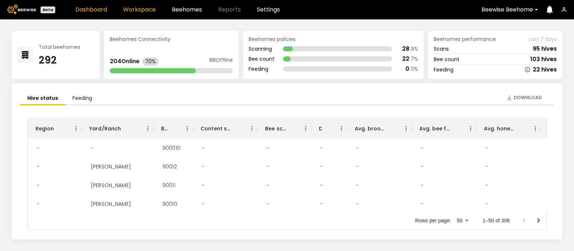
click at [135, 10] on link "Workspace" at bounding box center [139, 10] width 33 height 6
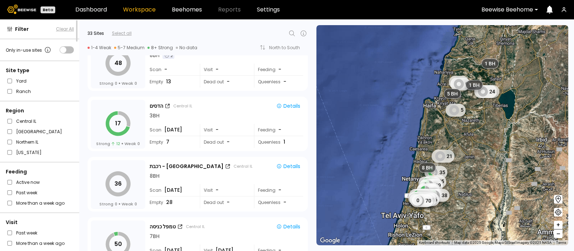
scroll to position [755, 0]
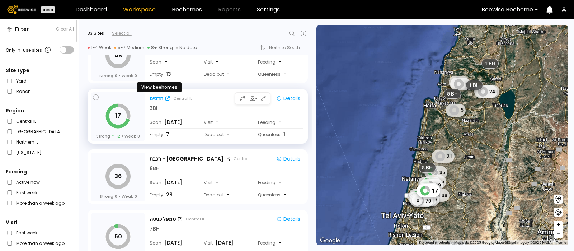
click at [155, 95] on div "הדסים" at bounding box center [157, 99] width 14 height 8
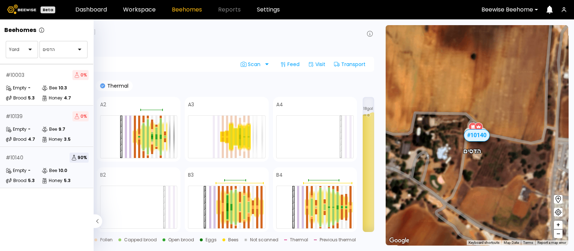
click at [25, 126] on div "Empty" at bounding box center [16, 129] width 21 height 7
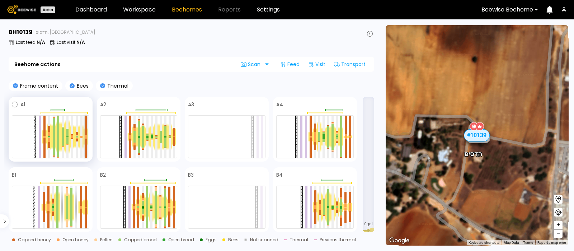
click at [85, 133] on div at bounding box center [86, 125] width 2 height 19
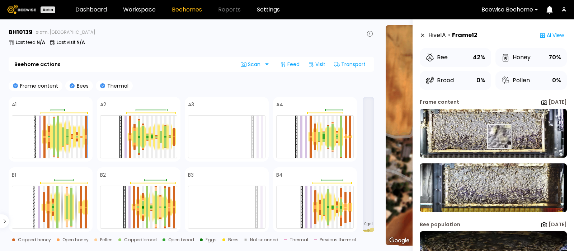
click at [499, 136] on img at bounding box center [493, 133] width 147 height 49
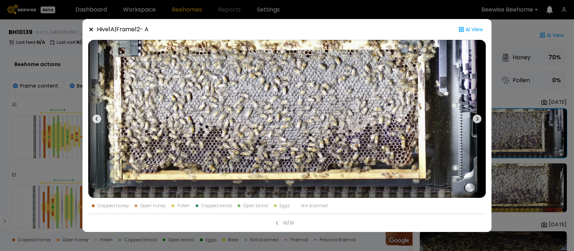
click at [478, 116] on icon at bounding box center [477, 119] width 9 height 9
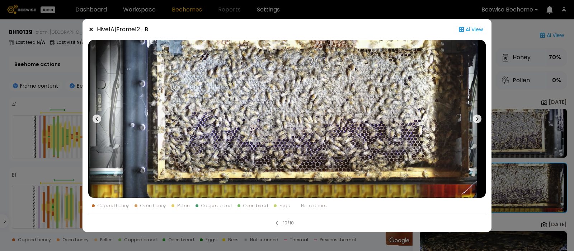
click at [478, 116] on icon at bounding box center [477, 119] width 9 height 9
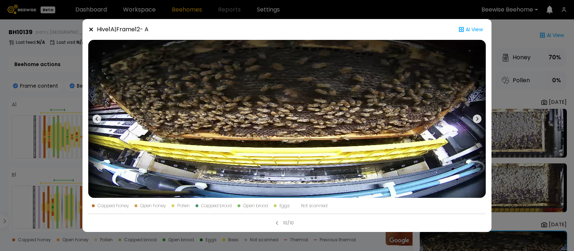
click at [478, 116] on icon at bounding box center [477, 119] width 9 height 9
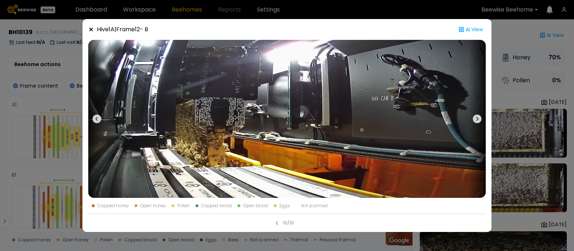
click at [91, 31] on icon at bounding box center [91, 30] width 6 height 6
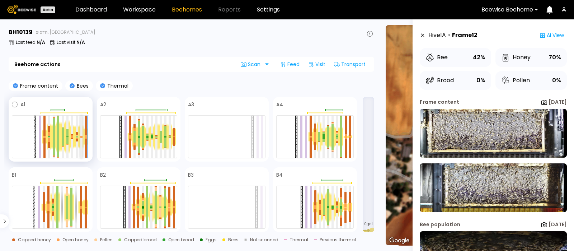
click at [81, 134] on div at bounding box center [81, 137] width 2 height 42
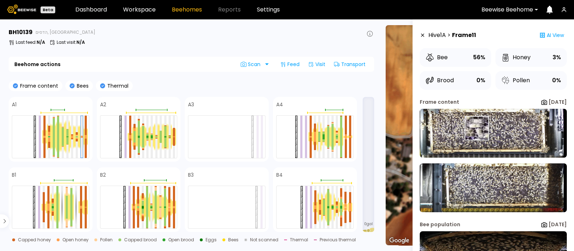
click at [477, 128] on img at bounding box center [493, 133] width 147 height 49
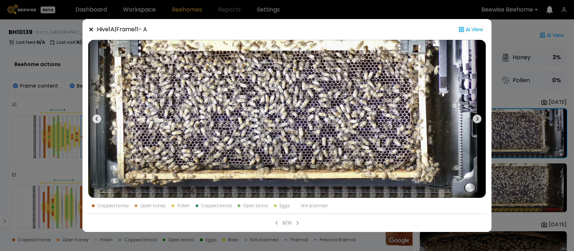
click at [476, 119] on icon at bounding box center [477, 119] width 9 height 9
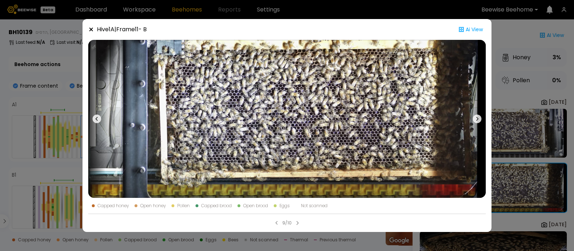
click at [92, 29] on icon at bounding box center [91, 30] width 4 height 4
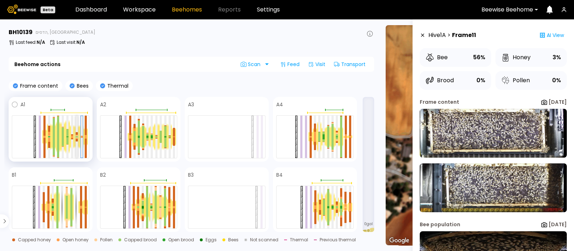
click at [78, 135] on div at bounding box center [77, 135] width 2 height 1
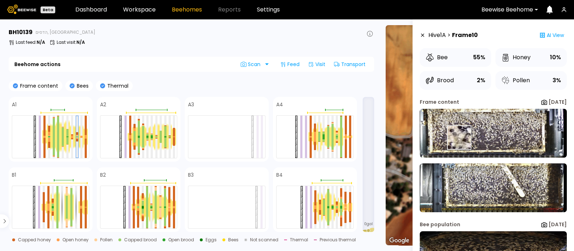
click at [459, 138] on img at bounding box center [493, 133] width 147 height 49
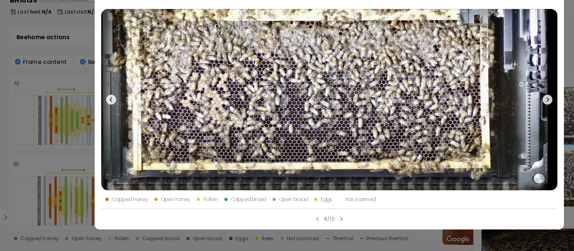
click at [476, 115] on icon at bounding box center [477, 119] width 9 height 9
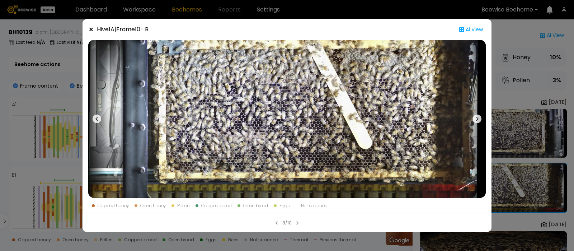
click at [93, 28] on icon at bounding box center [91, 30] width 6 height 6
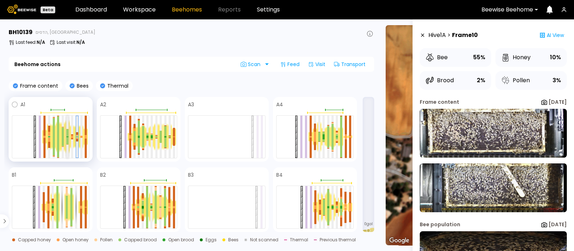
click at [67, 135] on div at bounding box center [67, 132] width 2 height 7
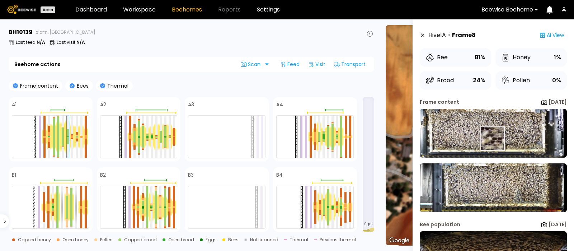
click at [493, 139] on img at bounding box center [493, 133] width 147 height 49
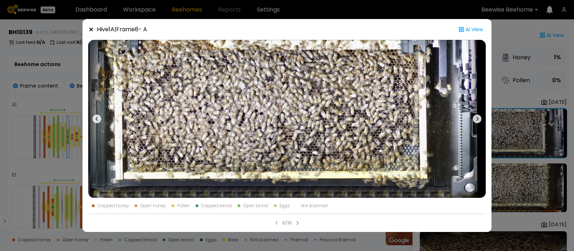
click at [92, 31] on icon at bounding box center [91, 30] width 4 height 4
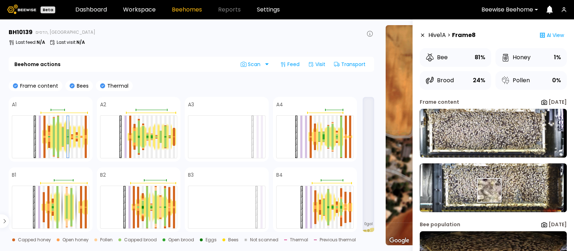
click at [489, 191] on img at bounding box center [493, 187] width 147 height 49
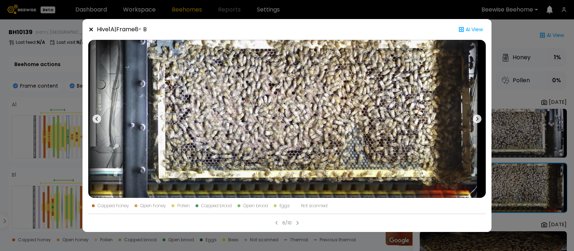
click at [92, 29] on icon at bounding box center [91, 30] width 4 height 4
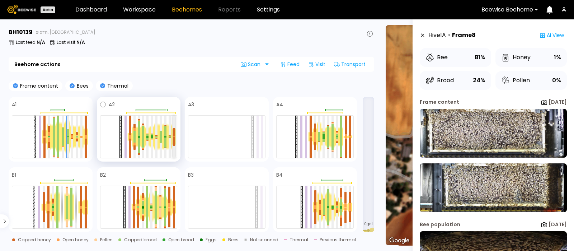
click at [174, 135] on div at bounding box center [174, 132] width 2 height 9
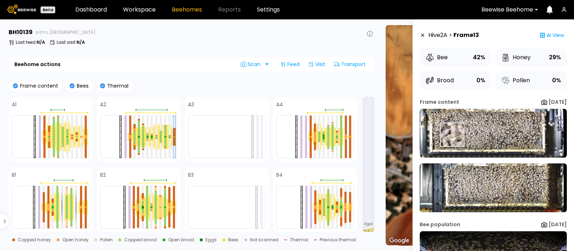
click at [453, 135] on img at bounding box center [493, 133] width 147 height 49
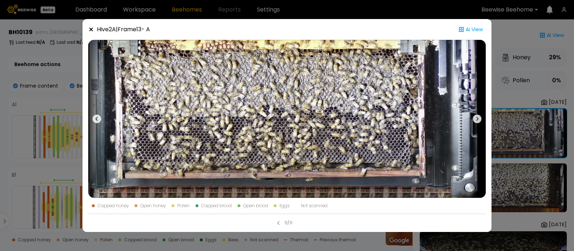
click at [476, 117] on icon at bounding box center [477, 119] width 9 height 9
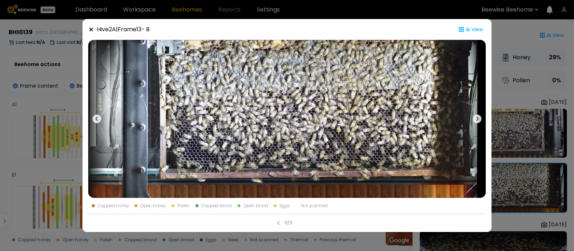
click at [90, 28] on icon at bounding box center [91, 30] width 4 height 4
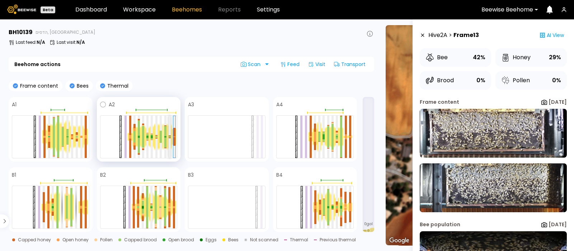
click at [169, 132] on div at bounding box center [170, 137] width 2 height 42
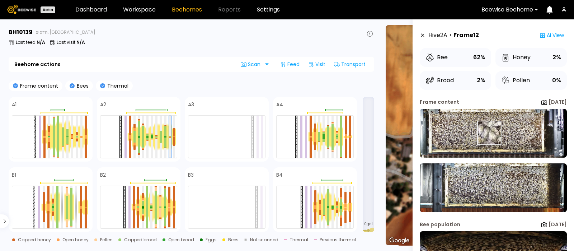
click at [488, 133] on img at bounding box center [493, 133] width 147 height 49
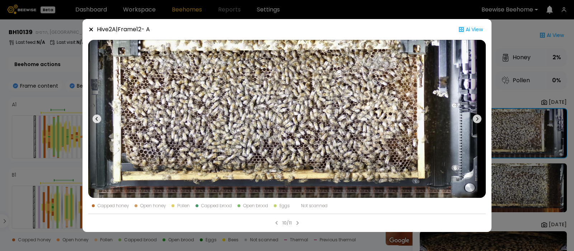
click at [90, 31] on icon at bounding box center [91, 30] width 6 height 6
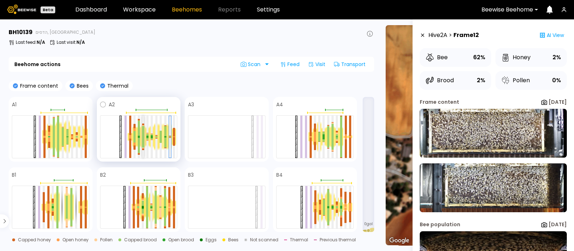
click at [143, 139] on div at bounding box center [143, 142] width 2 height 11
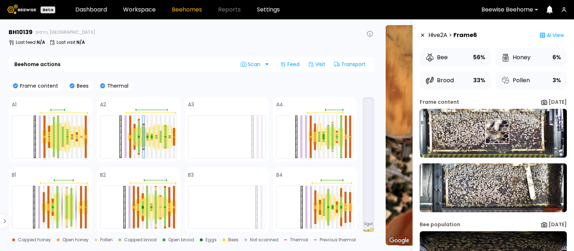
click at [495, 132] on img at bounding box center [493, 133] width 147 height 49
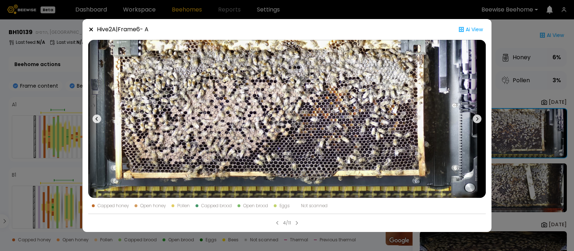
click at [477, 117] on icon at bounding box center [478, 119] width 2 height 4
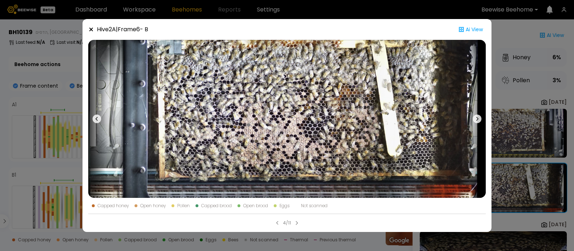
click at [91, 29] on icon at bounding box center [91, 30] width 4 height 4
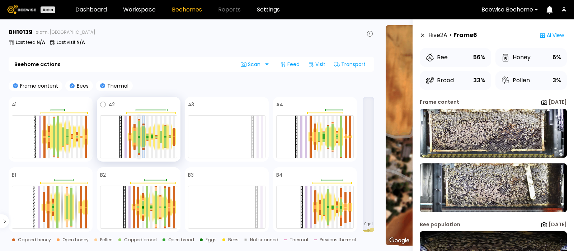
click at [139, 136] on div at bounding box center [139, 136] width 2 height 1
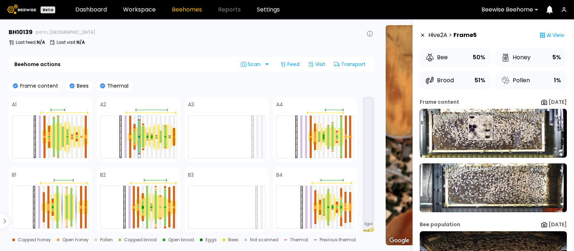
click at [482, 128] on img at bounding box center [493, 133] width 147 height 49
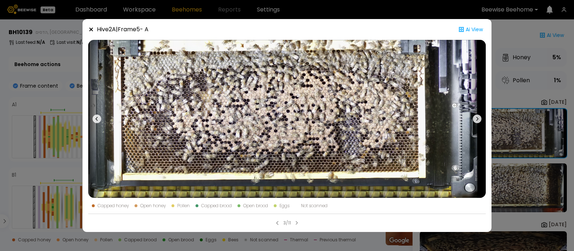
click at [480, 120] on icon at bounding box center [477, 119] width 9 height 9
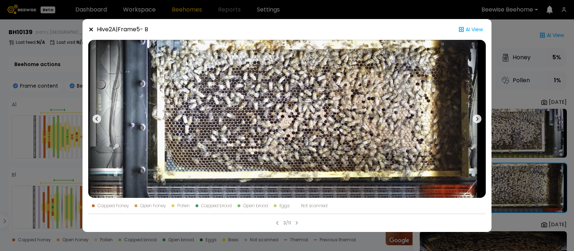
click at [92, 28] on icon at bounding box center [91, 30] width 6 height 6
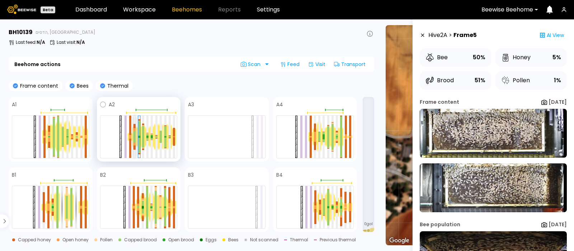
click at [135, 138] on div at bounding box center [135, 140] width 2 height 6
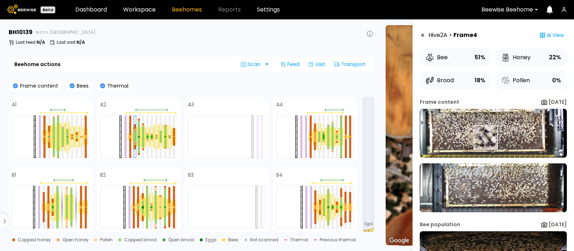
click at [486, 137] on img at bounding box center [493, 133] width 147 height 49
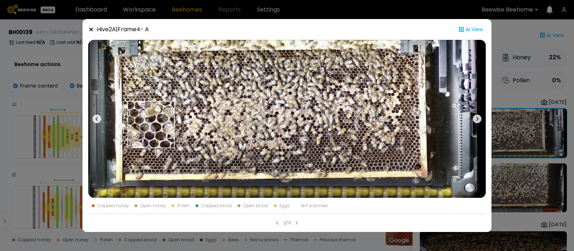
click at [184, 109] on img at bounding box center [287, 119] width 398 height 158
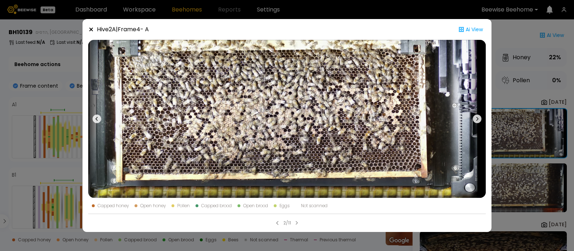
click at [477, 117] on icon at bounding box center [478, 119] width 2 height 4
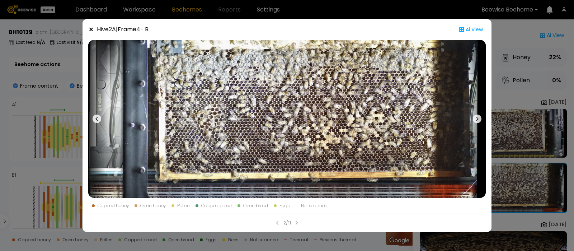
click at [91, 29] on icon at bounding box center [91, 30] width 4 height 4
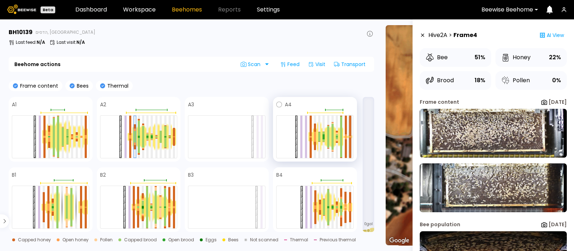
click at [351, 134] on div at bounding box center [350, 126] width 2 height 20
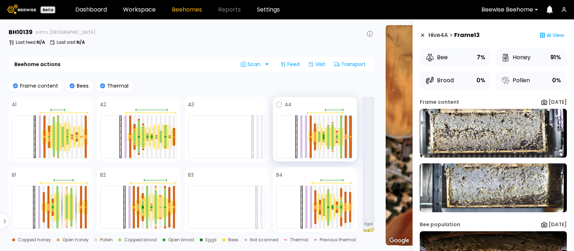
click at [346, 134] on div at bounding box center [346, 135] width 2 height 3
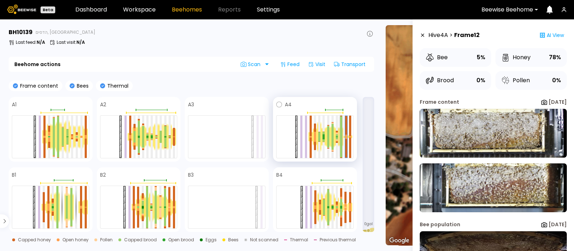
click at [340, 134] on div at bounding box center [341, 137] width 4 height 20
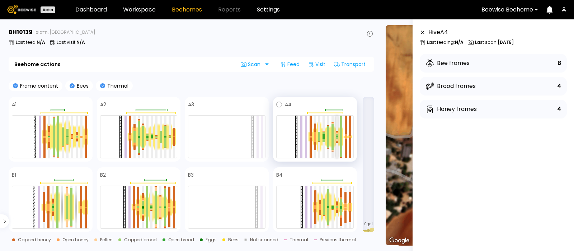
click at [337, 133] on div at bounding box center [337, 133] width 2 height 1
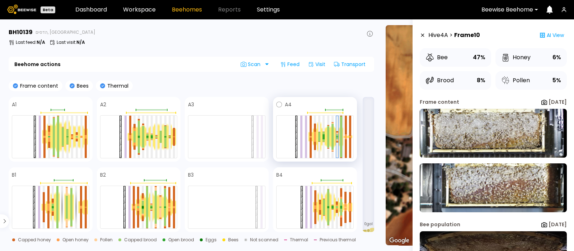
click at [342, 132] on div at bounding box center [341, 126] width 2 height 20
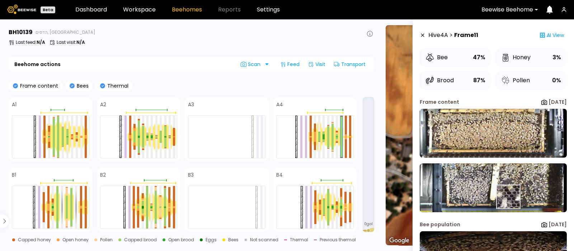
click at [508, 197] on img at bounding box center [493, 187] width 147 height 49
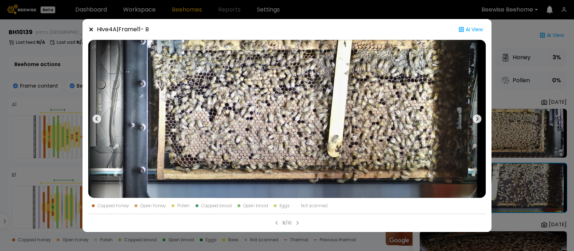
click at [474, 116] on icon at bounding box center [477, 119] width 9 height 9
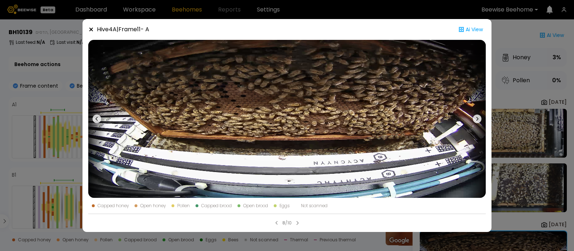
click at [474, 116] on icon at bounding box center [477, 119] width 9 height 9
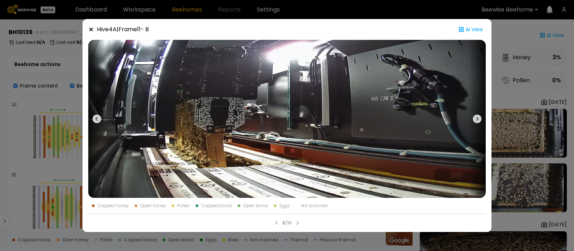
click at [474, 116] on icon at bounding box center [477, 119] width 9 height 9
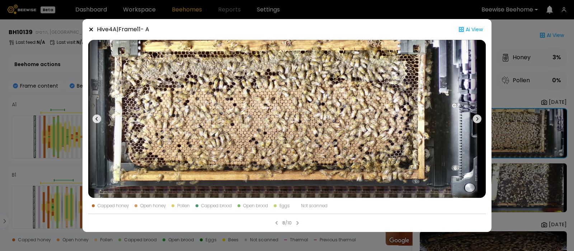
click at [474, 116] on icon at bounding box center [477, 119] width 9 height 9
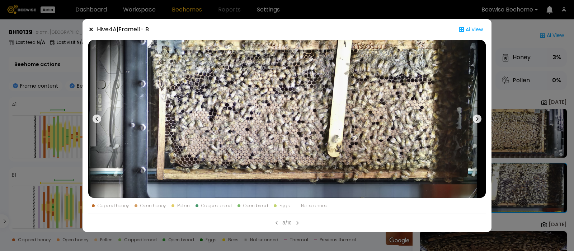
click at [477, 113] on button at bounding box center [477, 119] width 17 height 158
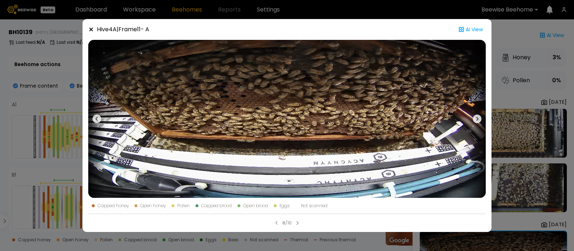
click at [477, 113] on button at bounding box center [477, 119] width 17 height 158
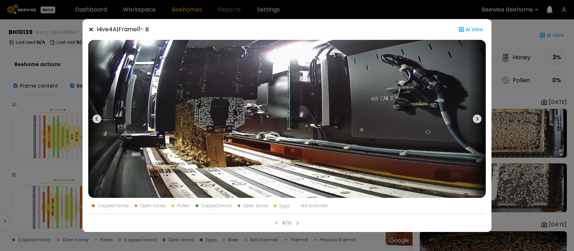
click at [477, 113] on button at bounding box center [477, 119] width 17 height 158
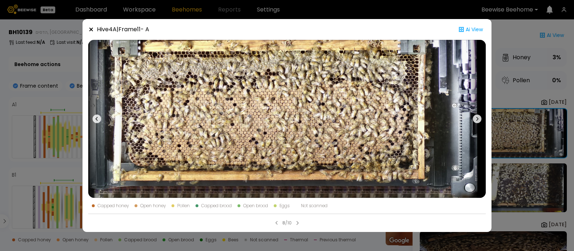
click at [88, 28] on icon at bounding box center [91, 30] width 6 height 6
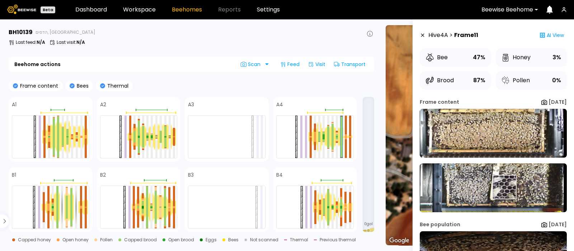
click at [504, 187] on img at bounding box center [493, 187] width 147 height 49
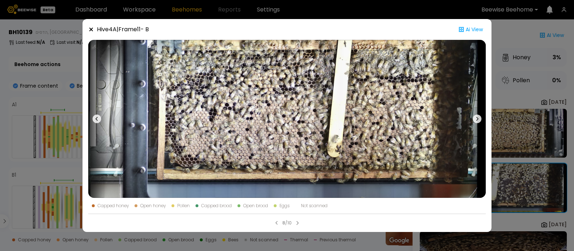
click at [89, 26] on div "Hive 4 A | Frame 11 - B" at bounding box center [118, 29] width 61 height 9
click at [93, 29] on icon at bounding box center [91, 30] width 6 height 6
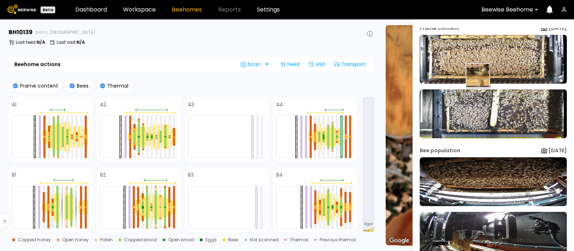
scroll to position [81, 0]
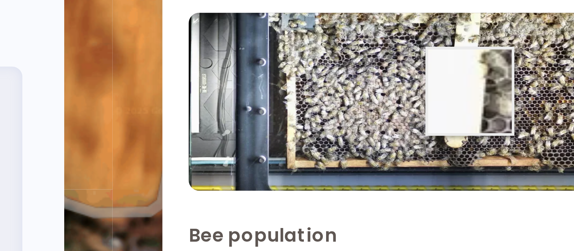
click at [497, 103] on img at bounding box center [493, 106] width 147 height 49
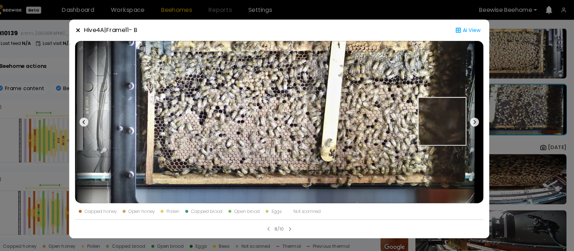
scroll to position [0, 0]
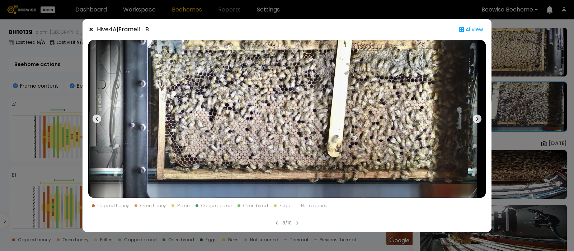
click at [477, 117] on icon at bounding box center [477, 119] width 9 height 9
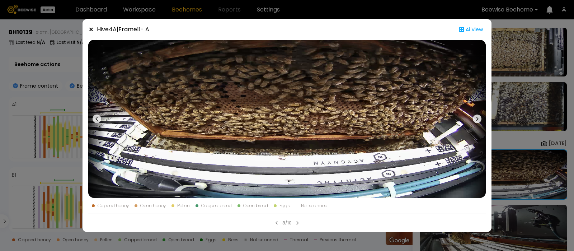
click at [477, 117] on icon at bounding box center [477, 119] width 9 height 9
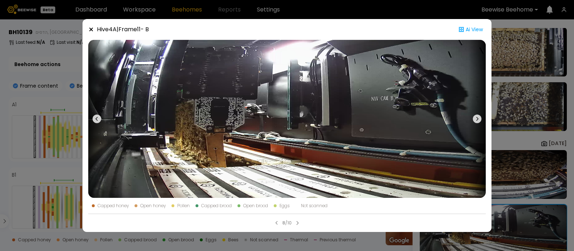
click at [477, 117] on icon at bounding box center [477, 119] width 9 height 9
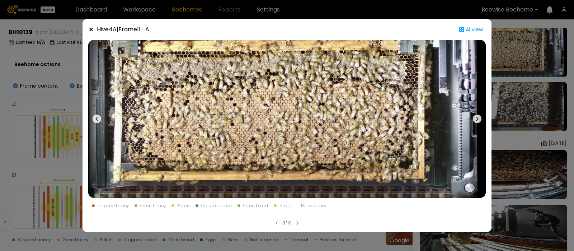
click at [477, 117] on icon at bounding box center [477, 119] width 9 height 9
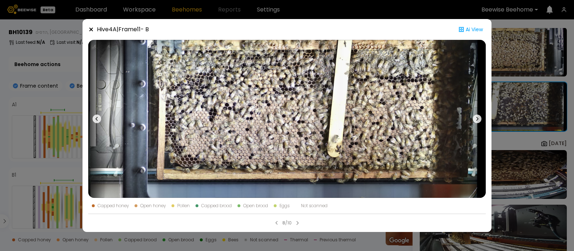
click at [90, 27] on icon at bounding box center [91, 30] width 6 height 6
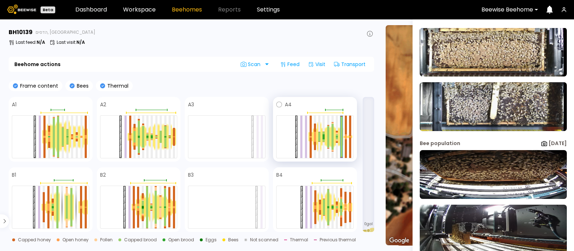
click at [306, 131] on div at bounding box center [306, 137] width 2 height 42
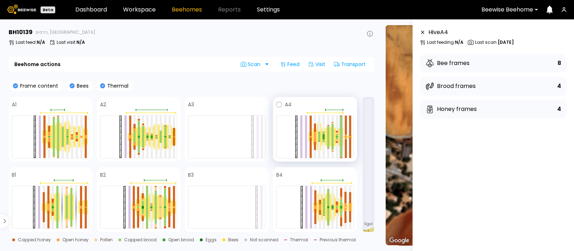
click at [341, 131] on div at bounding box center [341, 126] width 2 height 20
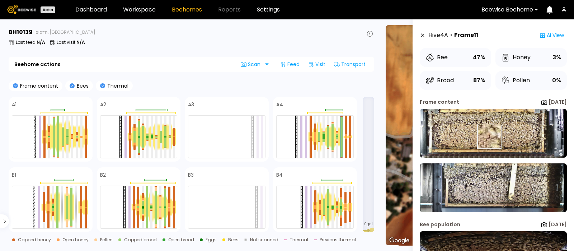
click at [489, 137] on img at bounding box center [493, 133] width 147 height 49
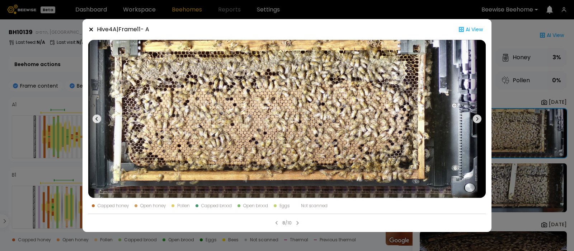
click at [100, 114] on button at bounding box center [96, 119] width 17 height 158
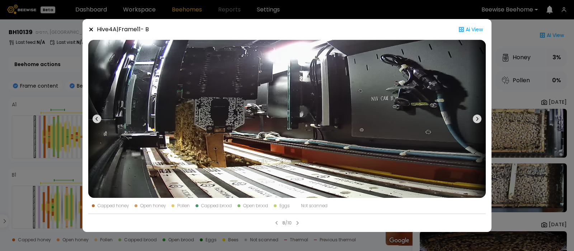
click at [476, 119] on icon at bounding box center [477, 119] width 9 height 9
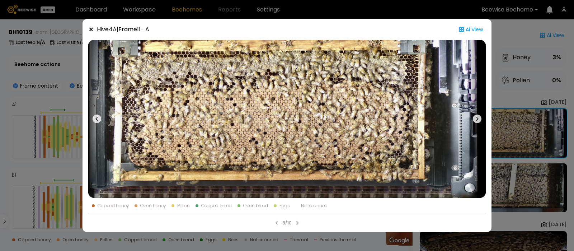
click at [476, 119] on icon at bounding box center [477, 119] width 9 height 9
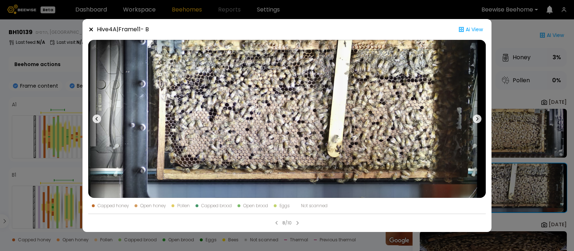
click at [91, 28] on icon at bounding box center [91, 30] width 6 height 6
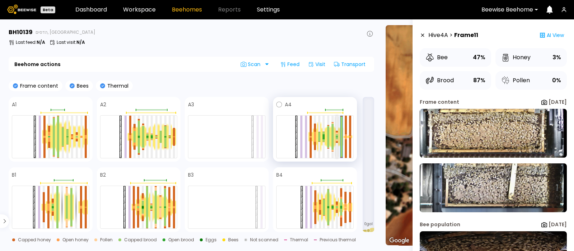
click at [337, 138] on div at bounding box center [337, 138] width 2 height 2
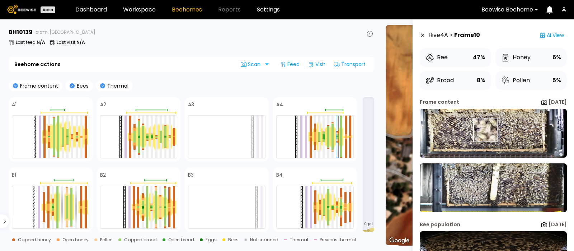
click at [486, 130] on img at bounding box center [493, 133] width 147 height 49
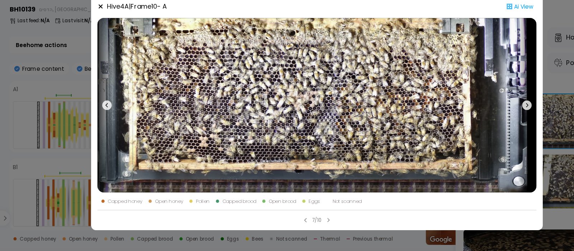
click at [477, 116] on icon at bounding box center [477, 119] width 9 height 9
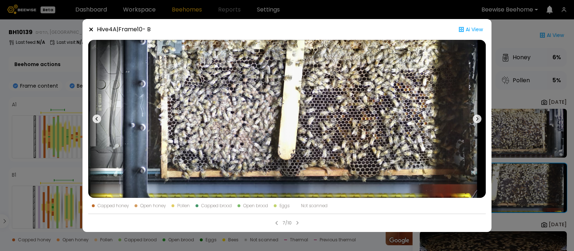
click at [91, 28] on icon at bounding box center [91, 30] width 6 height 6
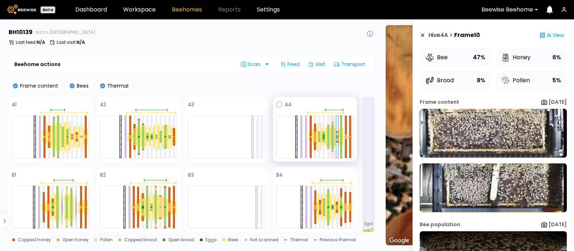
click at [332, 137] on div at bounding box center [333, 143] width 2 height 13
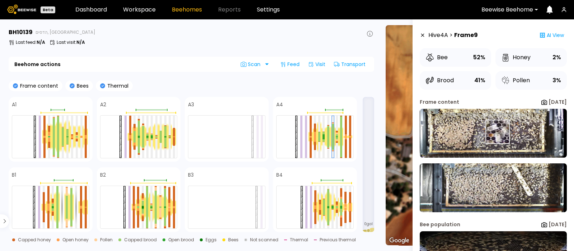
click at [497, 132] on img at bounding box center [493, 133] width 147 height 49
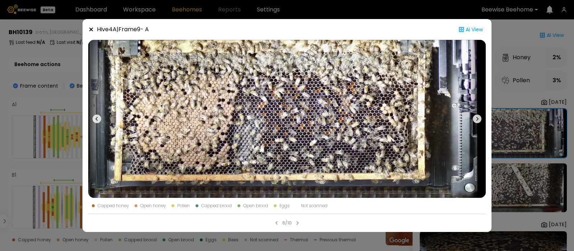
click at [475, 117] on icon at bounding box center [477, 119] width 9 height 9
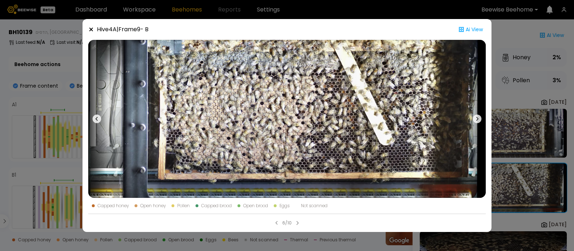
click at [90, 28] on icon at bounding box center [91, 30] width 4 height 4
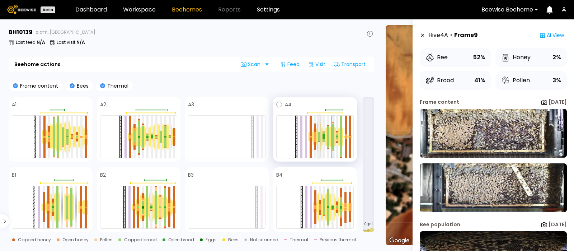
click at [320, 134] on div at bounding box center [319, 134] width 2 height 5
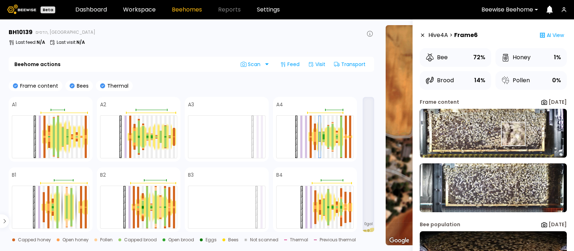
click at [513, 135] on img at bounding box center [493, 133] width 147 height 49
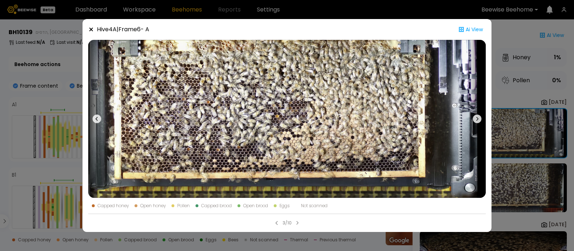
click at [481, 116] on button at bounding box center [477, 119] width 17 height 158
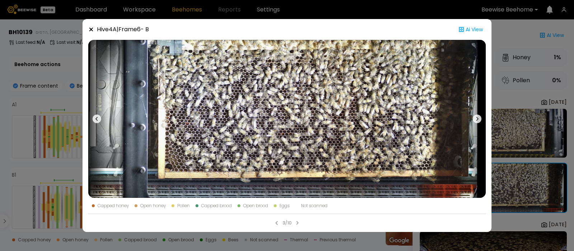
click at [90, 29] on icon at bounding box center [91, 30] width 4 height 4
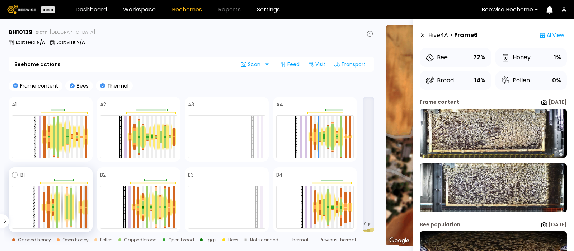
click at [85, 202] on div at bounding box center [86, 196] width 2 height 21
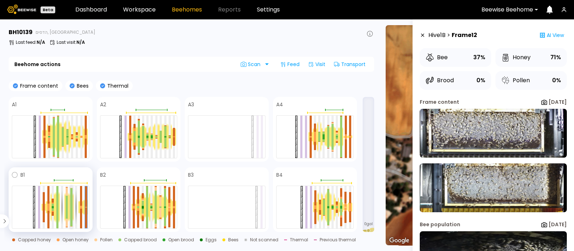
click at [71, 205] on div at bounding box center [71, 197] width 2 height 19
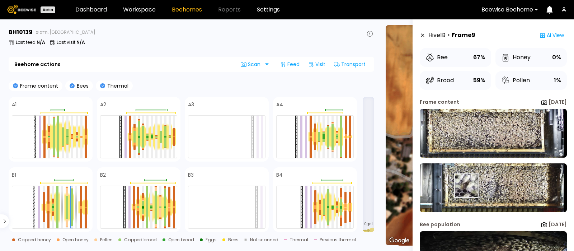
click at [466, 186] on img at bounding box center [493, 187] width 147 height 49
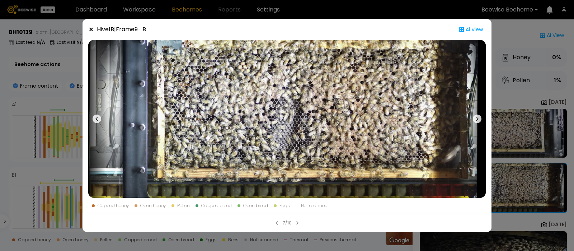
click at [477, 114] on button at bounding box center [477, 119] width 17 height 158
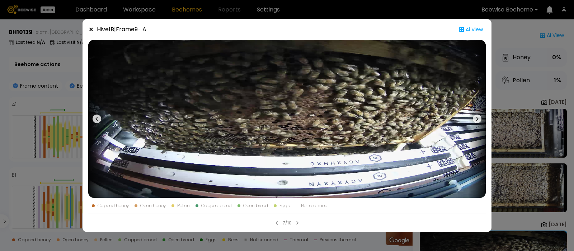
click at [477, 114] on button at bounding box center [477, 119] width 17 height 158
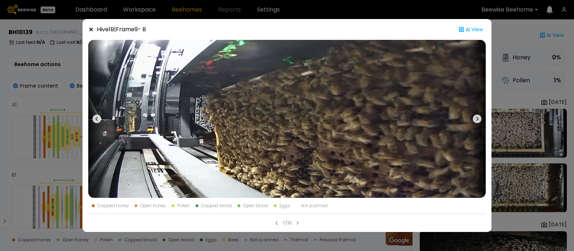
click at [477, 114] on button at bounding box center [477, 119] width 17 height 158
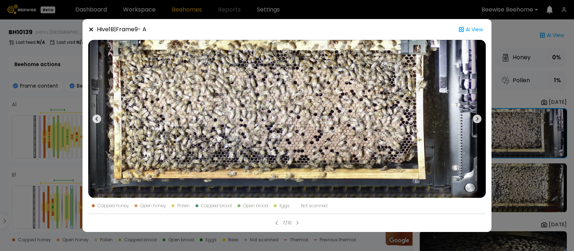
click at [90, 29] on icon at bounding box center [91, 30] width 6 height 6
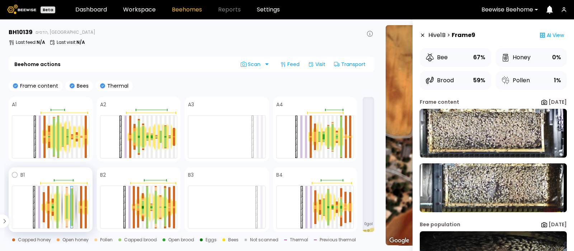
click at [76, 207] on div at bounding box center [76, 207] width 2 height 42
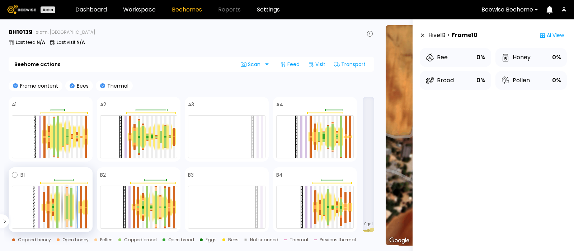
click at [66, 208] on div at bounding box center [67, 212] width 2 height 11
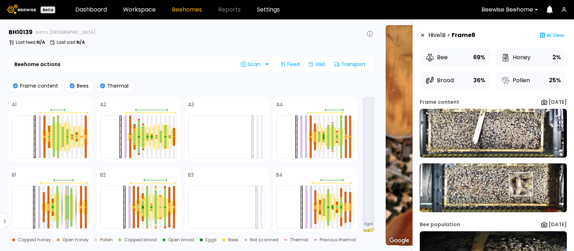
click at [521, 184] on img at bounding box center [493, 187] width 147 height 49
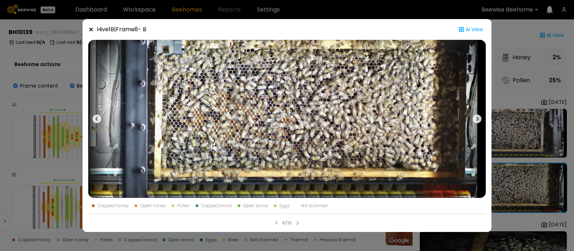
click at [477, 119] on icon at bounding box center [477, 119] width 9 height 9
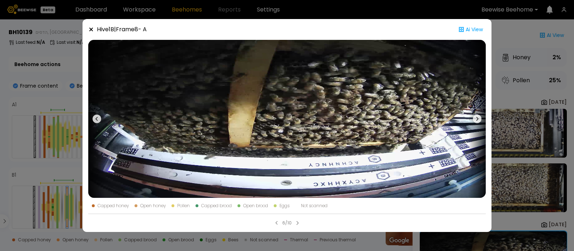
click at [479, 119] on icon at bounding box center [477, 119] width 9 height 9
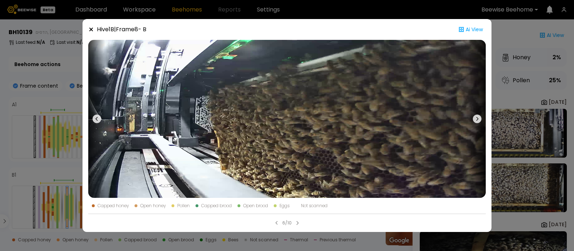
click at [479, 119] on icon at bounding box center [477, 119] width 9 height 9
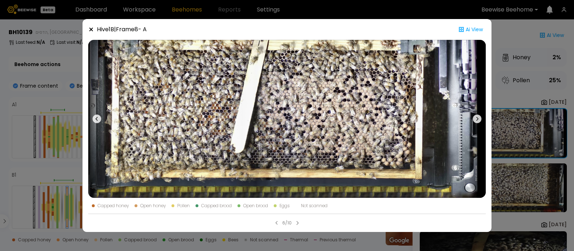
click at [91, 29] on icon at bounding box center [91, 30] width 6 height 6
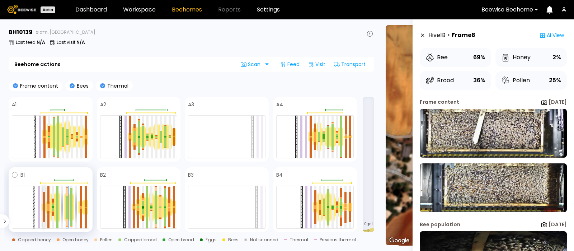
click at [44, 200] on div at bounding box center [44, 199] width 2 height 15
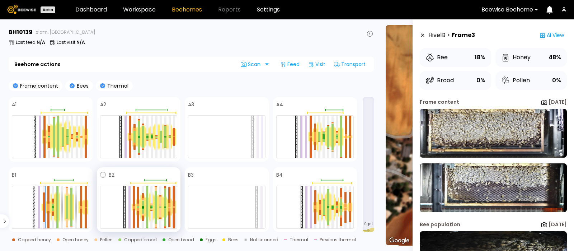
click at [175, 205] on div at bounding box center [174, 196] width 2 height 20
click at [154, 205] on div at bounding box center [155, 207] width 4 height 26
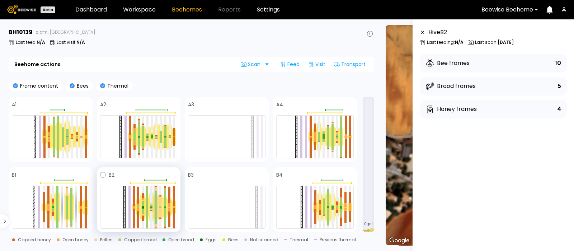
click at [154, 204] on div at bounding box center [155, 207] width 4 height 26
click at [164, 205] on div at bounding box center [165, 197] width 2 height 18
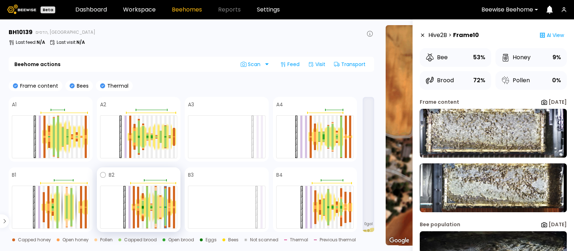
click at [155, 204] on div at bounding box center [156, 199] width 2 height 17
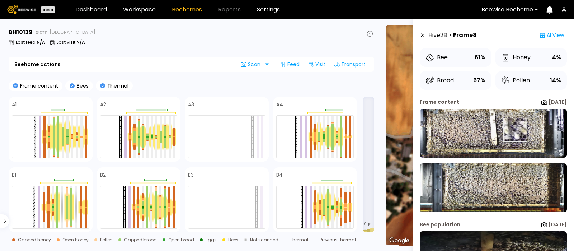
click at [514, 130] on img at bounding box center [493, 133] width 147 height 49
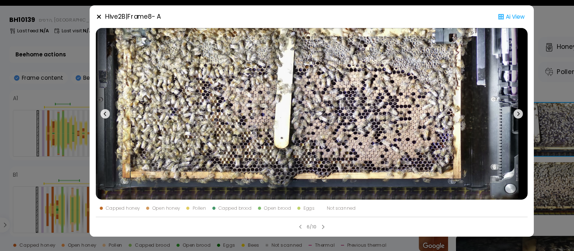
click at [479, 118] on icon at bounding box center [477, 119] width 9 height 9
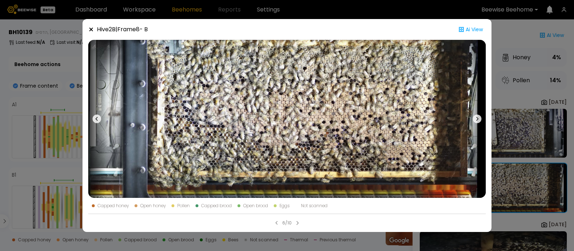
click at [89, 31] on icon at bounding box center [91, 30] width 6 height 6
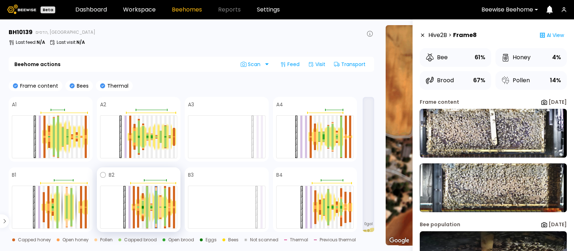
click at [146, 204] on div at bounding box center [147, 196] width 2 height 21
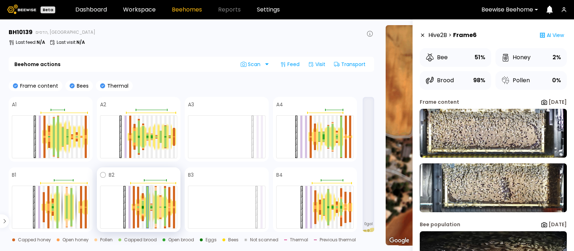
click at [151, 206] on div at bounding box center [151, 206] width 2 height 1
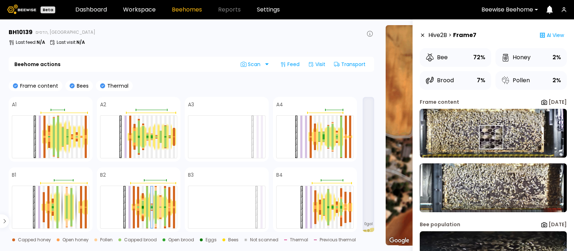
click at [491, 137] on img at bounding box center [493, 133] width 147 height 49
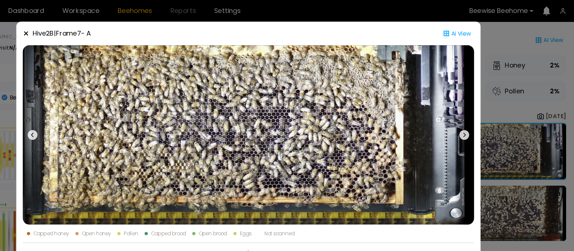
click at [90, 27] on icon at bounding box center [91, 30] width 6 height 6
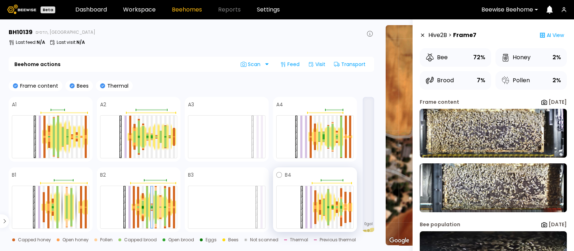
click at [331, 211] on div at bounding box center [333, 207] width 4 height 29
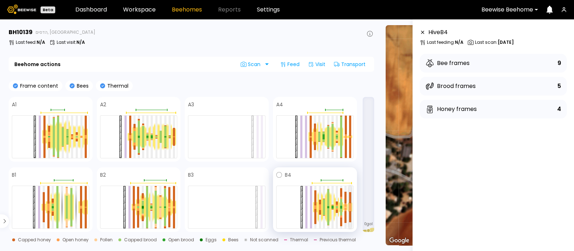
click at [350, 198] on div at bounding box center [350, 197] width 2 height 11
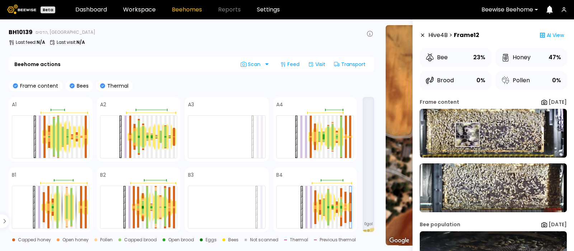
click at [469, 134] on img at bounding box center [493, 133] width 147 height 49
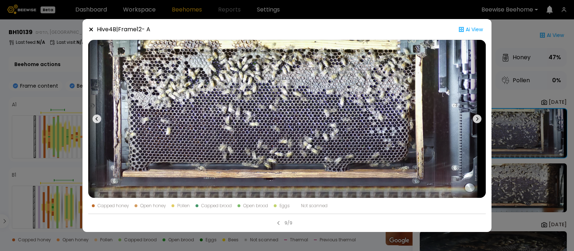
click at [476, 118] on icon at bounding box center [477, 119] width 9 height 9
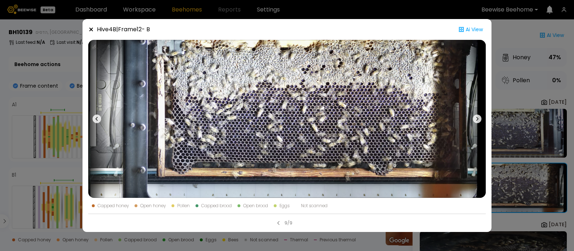
click at [476, 118] on icon at bounding box center [477, 119] width 9 height 9
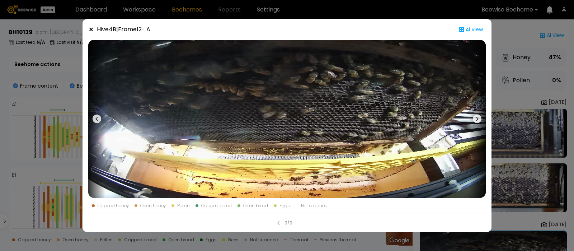
click at [476, 118] on icon at bounding box center [477, 119] width 9 height 9
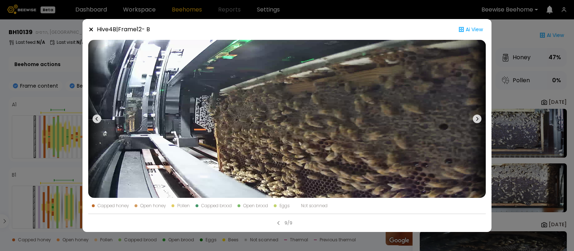
click at [89, 28] on icon at bounding box center [91, 30] width 6 height 6
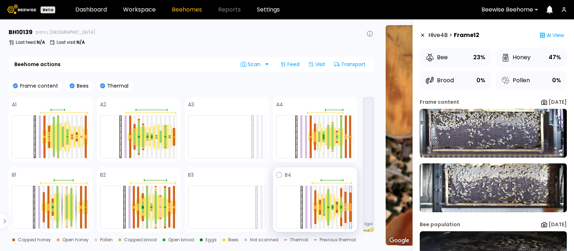
click at [346, 203] on div at bounding box center [346, 205] width 2 height 4
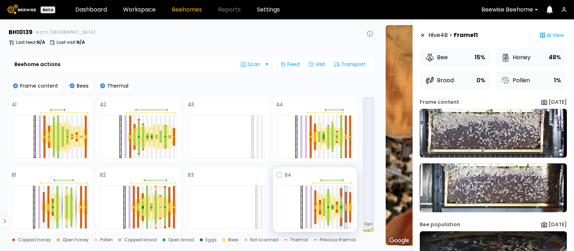
click at [341, 206] on div at bounding box center [341, 206] width 2 height 1
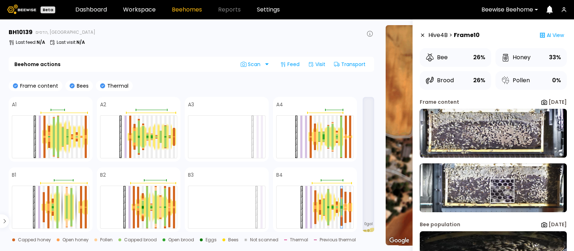
click at [502, 191] on img at bounding box center [493, 187] width 147 height 49
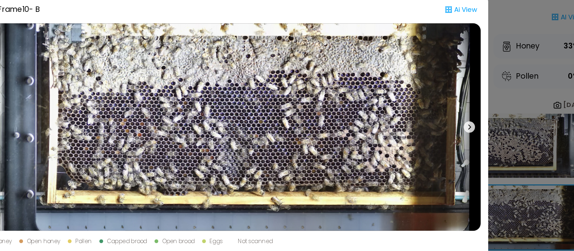
click at [475, 120] on icon at bounding box center [477, 119] width 9 height 9
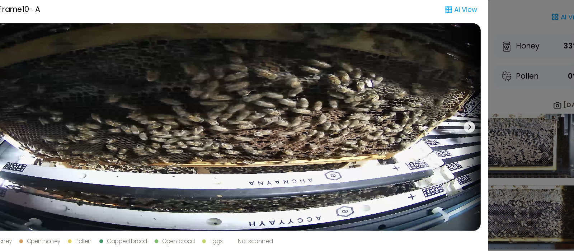
click at [475, 120] on icon at bounding box center [477, 119] width 9 height 9
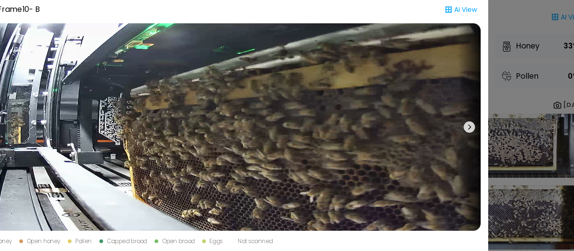
click at [475, 120] on icon at bounding box center [477, 119] width 9 height 9
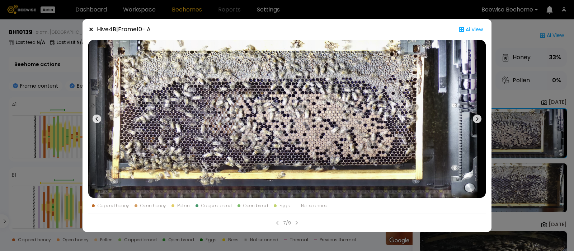
click at [90, 31] on icon at bounding box center [91, 30] width 4 height 4
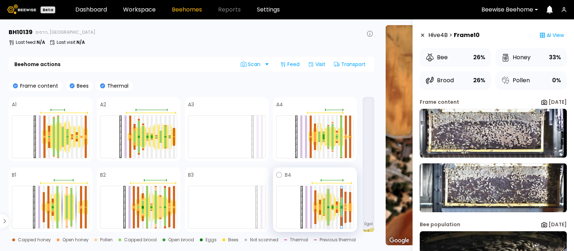
click at [328, 205] on div at bounding box center [328, 197] width 2 height 17
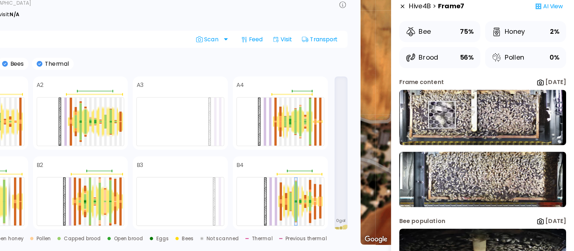
click at [458, 131] on img at bounding box center [493, 133] width 147 height 49
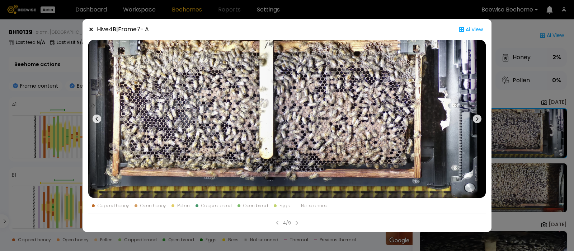
click at [90, 29] on icon at bounding box center [91, 30] width 6 height 6
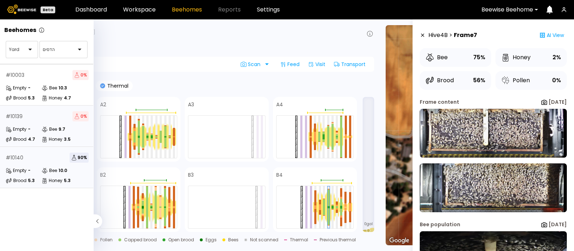
click at [29, 160] on div "# 10140 90 %" at bounding box center [47, 158] width 83 height 10
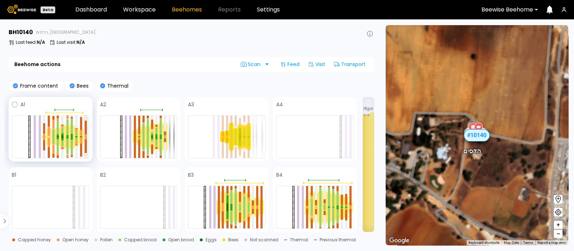
click at [86, 132] on div at bounding box center [86, 127] width 2 height 13
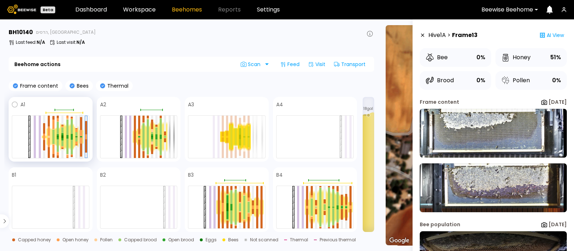
click at [81, 131] on div at bounding box center [81, 133] width 2 height 6
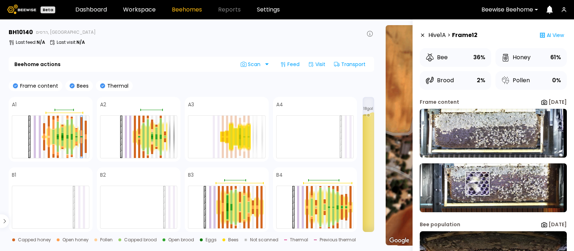
click at [478, 184] on img at bounding box center [493, 187] width 147 height 49
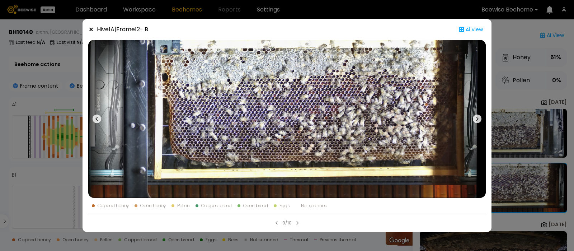
click at [476, 117] on icon at bounding box center [477, 119] width 9 height 9
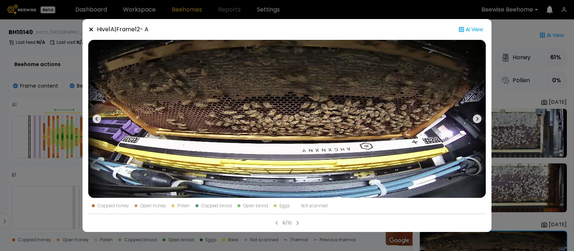
click at [476, 117] on icon at bounding box center [477, 119] width 9 height 9
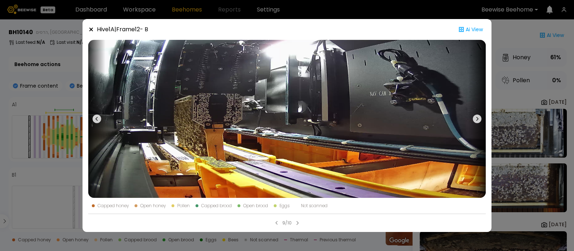
click at [476, 117] on icon at bounding box center [477, 119] width 9 height 9
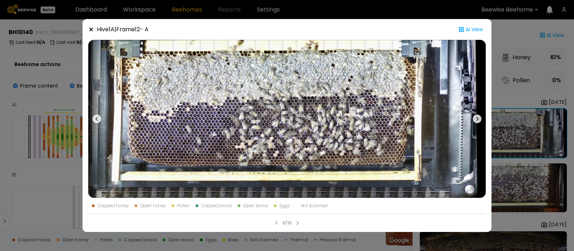
click at [89, 30] on icon at bounding box center [91, 30] width 6 height 6
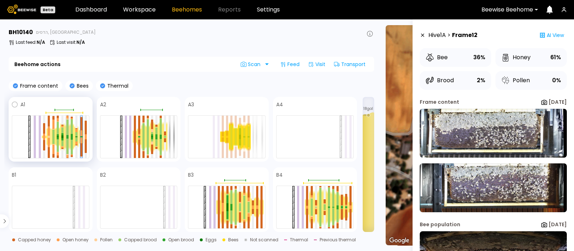
click at [66, 133] on div at bounding box center [67, 127] width 2 height 15
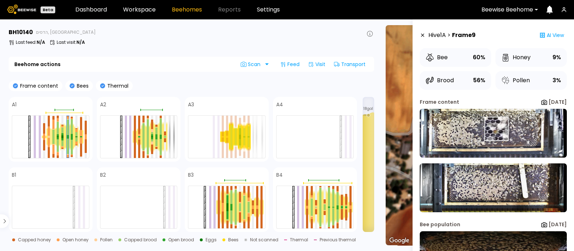
click at [496, 129] on img at bounding box center [493, 133] width 147 height 49
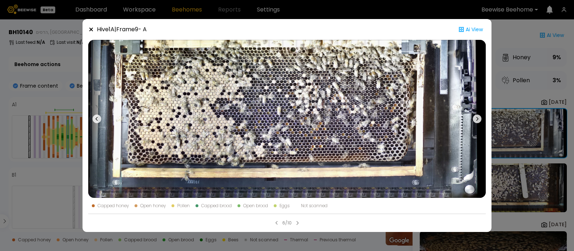
click at [92, 29] on icon at bounding box center [91, 30] width 4 height 4
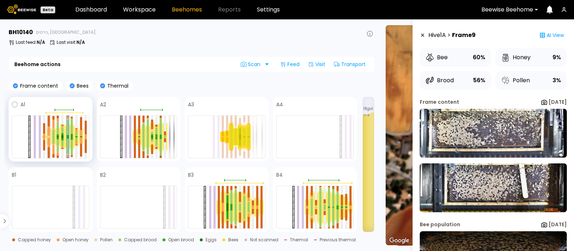
click at [48, 135] on div at bounding box center [49, 130] width 2 height 9
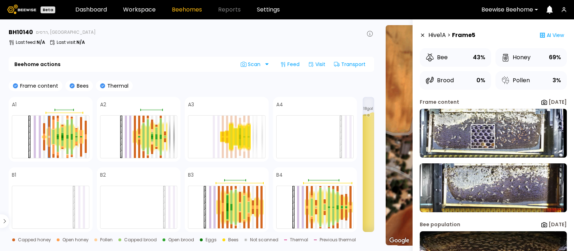
click at [483, 136] on img at bounding box center [493, 133] width 147 height 49
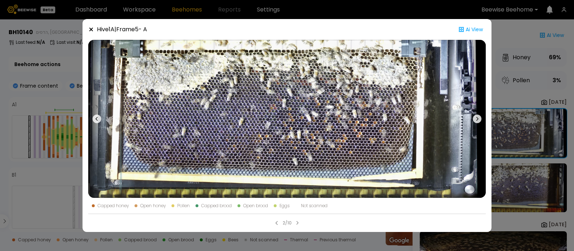
click at [476, 119] on icon at bounding box center [477, 119] width 9 height 9
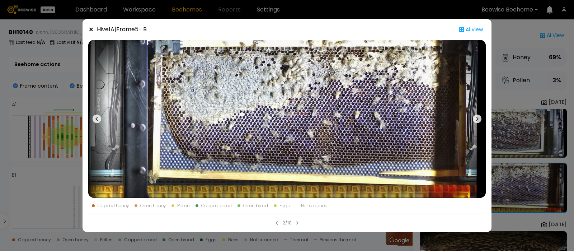
click at [476, 119] on icon at bounding box center [477, 119] width 9 height 9
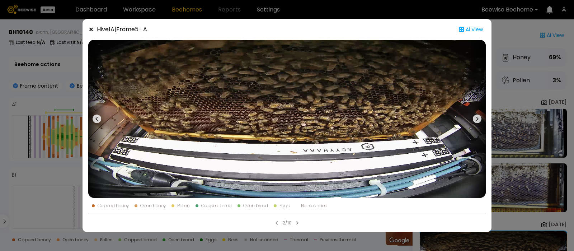
click at [476, 119] on icon at bounding box center [477, 119] width 9 height 9
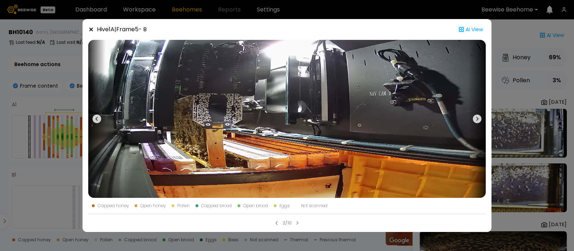
click at [91, 27] on icon at bounding box center [91, 30] width 6 height 6
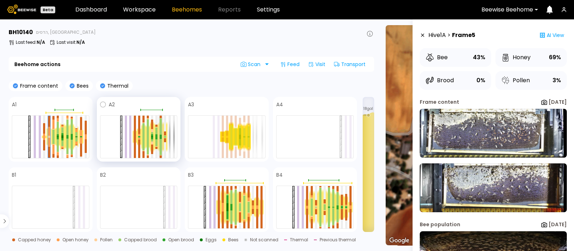
click at [160, 136] on div at bounding box center [161, 136] width 2 height 2
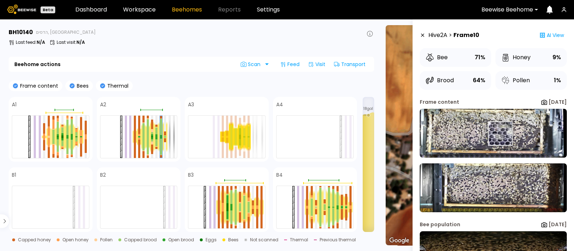
click at [500, 134] on img at bounding box center [493, 133] width 147 height 49
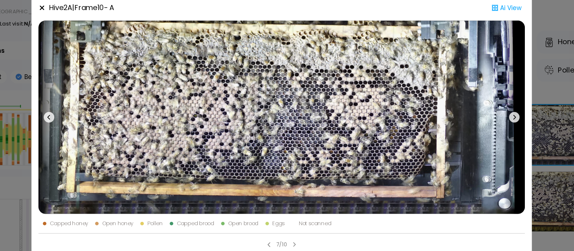
click at [91, 28] on icon at bounding box center [91, 30] width 6 height 6
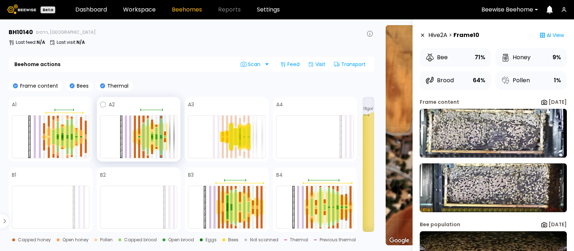
click at [143, 132] on div at bounding box center [144, 130] width 2 height 14
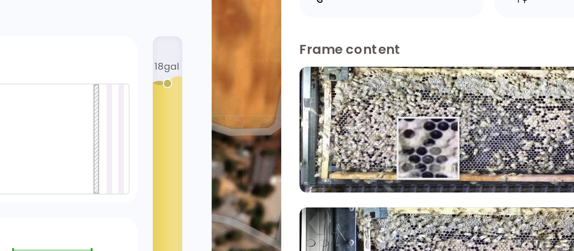
click at [470, 140] on img at bounding box center [493, 133] width 147 height 49
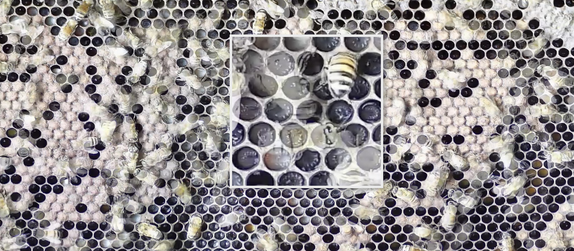
click at [308, 111] on img at bounding box center [287, 119] width 398 height 158
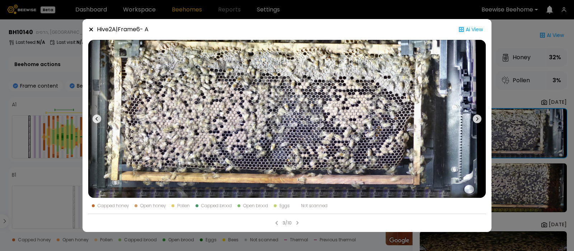
click at [481, 113] on button at bounding box center [477, 119] width 17 height 158
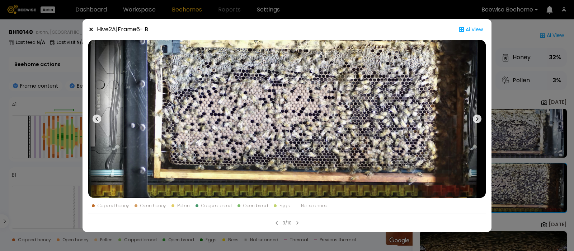
click at [92, 31] on icon at bounding box center [91, 30] width 6 height 6
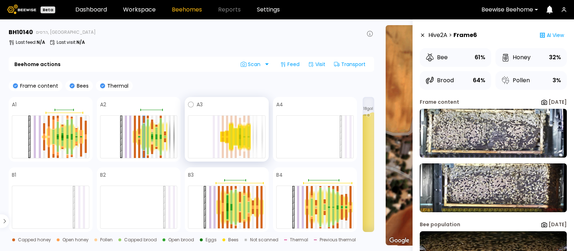
click at [249, 135] on div at bounding box center [249, 131] width 2 height 10
click at [240, 131] on div at bounding box center [240, 131] width 2 height 6
click at [260, 129] on div at bounding box center [227, 136] width 78 height 43
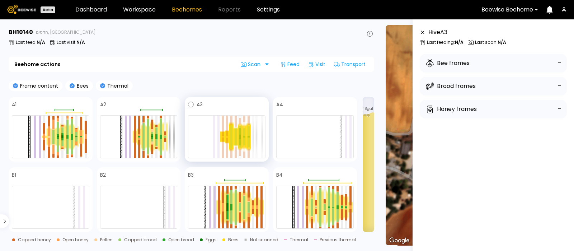
click at [239, 135] on div at bounding box center [240, 137] width 2 height 4
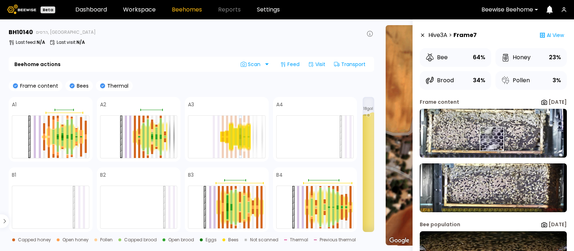
click at [492, 139] on img at bounding box center [493, 133] width 147 height 49
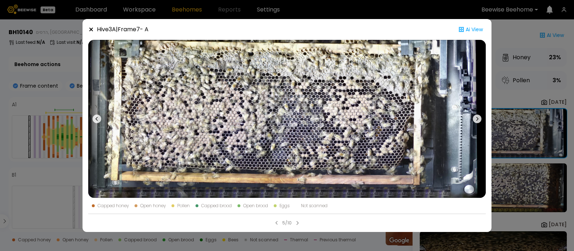
click at [99, 114] on button at bounding box center [96, 119] width 17 height 158
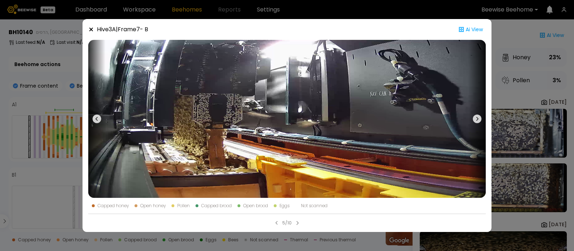
click at [478, 116] on icon at bounding box center [477, 119] width 9 height 9
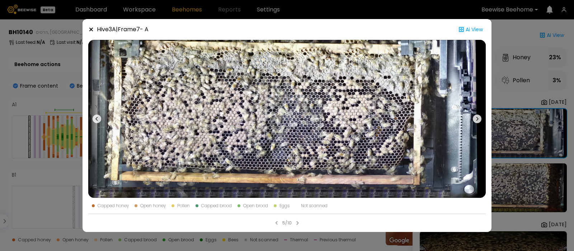
click at [478, 116] on icon at bounding box center [477, 119] width 9 height 9
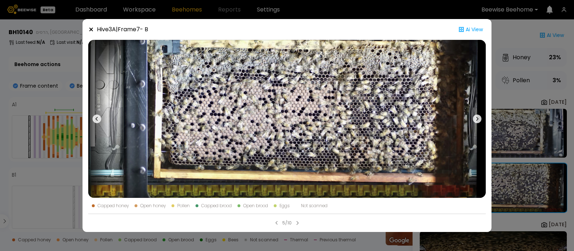
click at [90, 27] on icon at bounding box center [91, 30] width 6 height 6
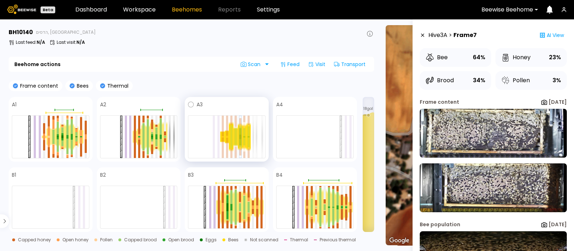
click at [236, 132] on div at bounding box center [236, 132] width 2 height 9
click at [495, 135] on img at bounding box center [493, 133] width 147 height 49
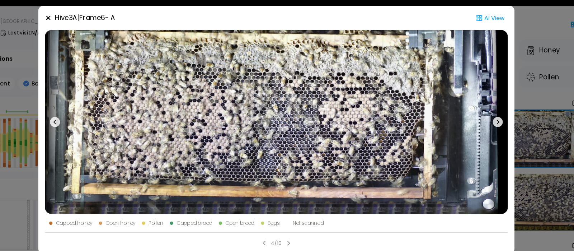
click at [478, 118] on icon at bounding box center [477, 119] width 9 height 9
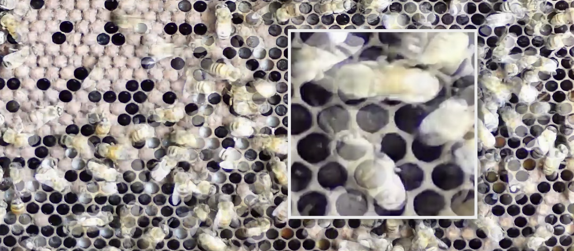
click at [379, 121] on img at bounding box center [287, 119] width 398 height 158
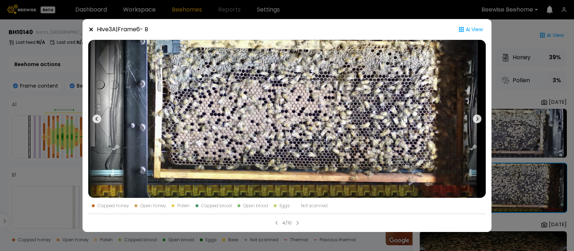
click at [92, 27] on icon at bounding box center [91, 30] width 6 height 6
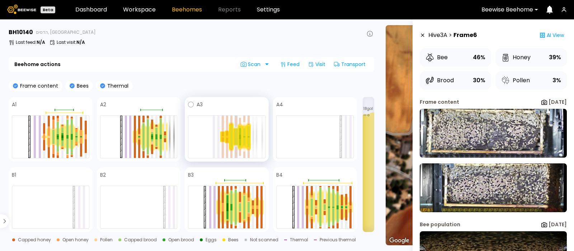
click at [222, 134] on div at bounding box center [223, 126] width 2 height 20
click at [231, 204] on div at bounding box center [231, 205] width 2 height 3
click at [236, 205] on div at bounding box center [236, 199] width 2 height 18
click at [206, 91] on div "Frame content Bees Thermal A1 A2 A3 A4 B1 B2 B3 B4 18 gal Capped honey Open hon…" at bounding box center [192, 173] width 366 height 187
click at [262, 204] on div at bounding box center [262, 196] width 2 height 21
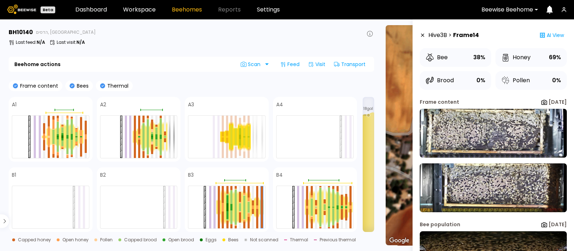
click at [335, 88] on div "Frame content Bees Thermal" at bounding box center [192, 85] width 366 height 11
click at [262, 201] on div at bounding box center [262, 196] width 2 height 21
click at [257, 202] on div at bounding box center [257, 195] width 2 height 19
click at [250, 206] on div at bounding box center [249, 204] width 2 height 5
